Goal: Task Accomplishment & Management: Use online tool/utility

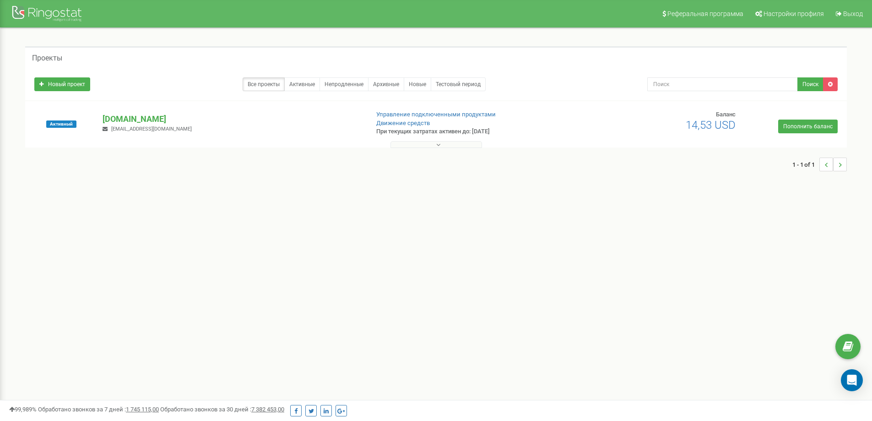
click at [441, 145] on button at bounding box center [437, 144] width 92 height 7
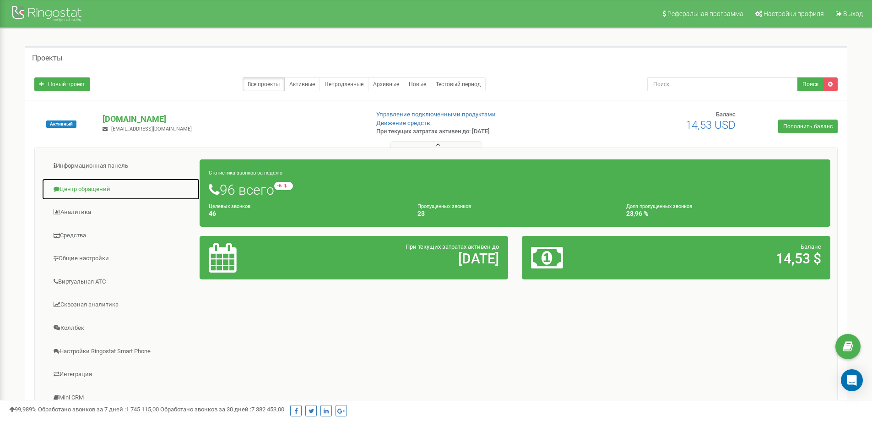
click at [95, 191] on link "Центр обращений" at bounding box center [121, 189] width 158 height 22
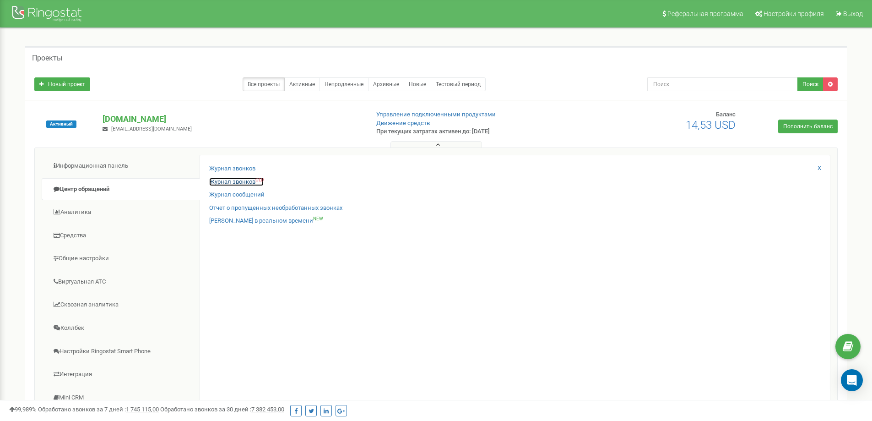
click at [236, 183] on link "Журнал звонков OLD" at bounding box center [236, 182] width 55 height 9
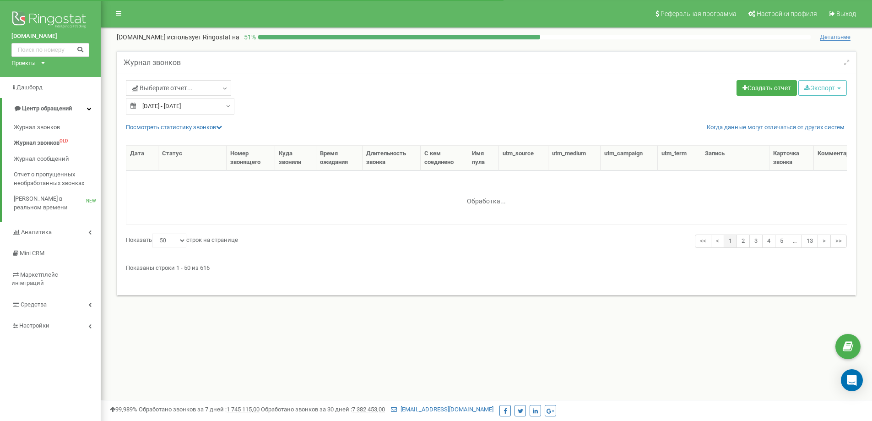
select select "50"
click at [219, 87] on link "Выберите отчет..." at bounding box center [178, 88] width 105 height 16
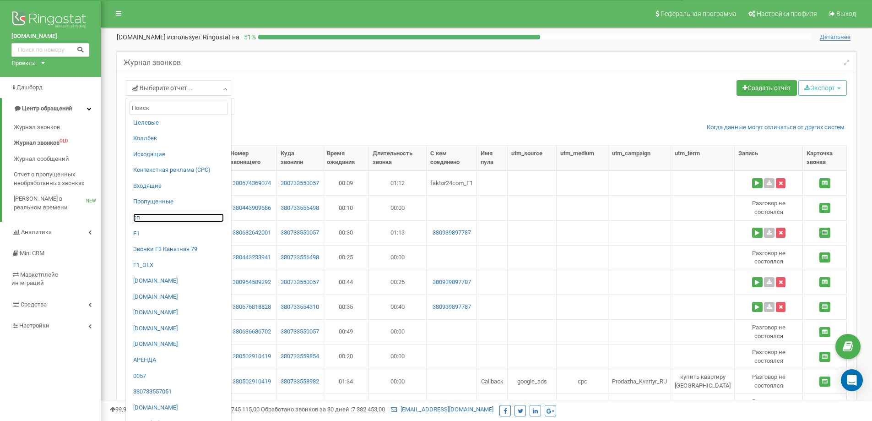
drag, startPoint x: 142, startPoint y: 215, endPoint x: 141, endPoint y: 249, distance: 34.4
click at [142, 216] on link "сп" at bounding box center [178, 217] width 91 height 9
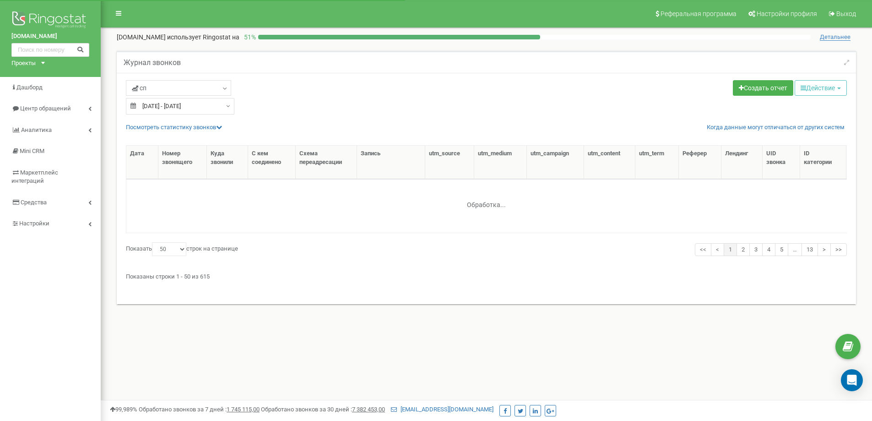
select select "50"
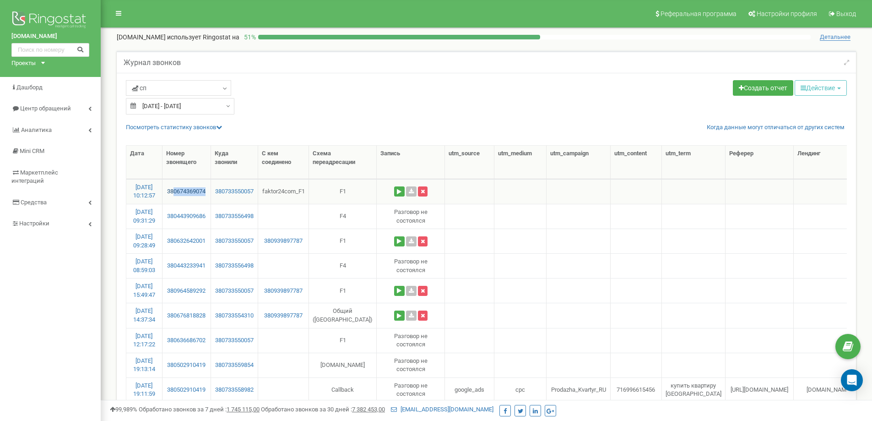
drag, startPoint x: 211, startPoint y: 189, endPoint x: 175, endPoint y: 192, distance: 36.3
click at [175, 192] on td "380674369074" at bounding box center [187, 191] width 49 height 25
copy link "0674369074"
